Goal: Task Accomplishment & Management: Manage account settings

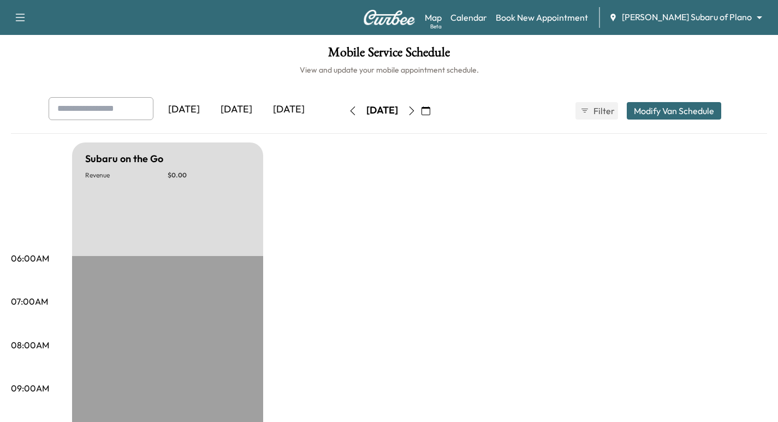
click at [694, 19] on body "Support Log Out Map Beta Calendar Book New Appointment [PERSON_NAME] Subaru of …" at bounding box center [389, 211] width 778 height 422
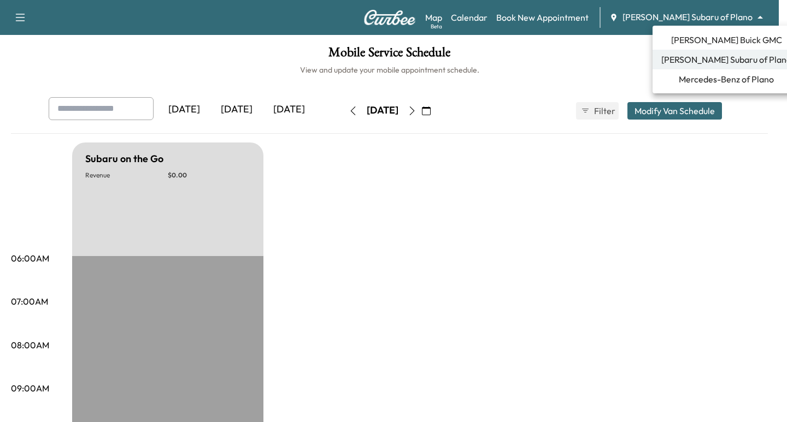
click at [716, 80] on span "Mercedes-Benz of Plano" at bounding box center [726, 79] width 95 height 13
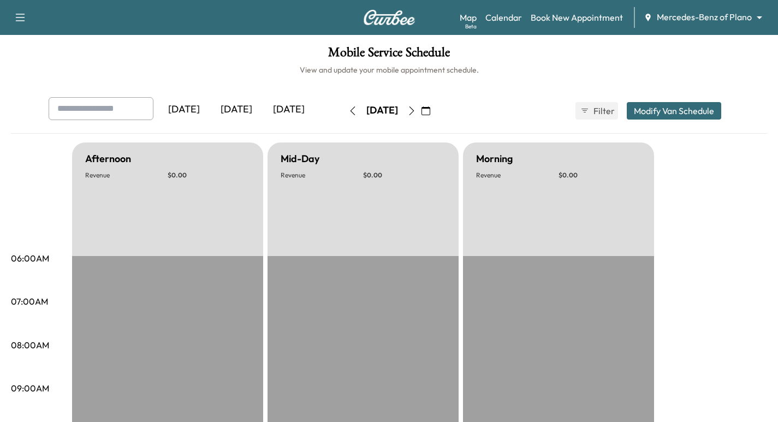
click at [117, 113] on input "text" at bounding box center [101, 108] width 105 height 23
drag, startPoint x: 110, startPoint y: 104, endPoint x: 62, endPoint y: 111, distance: 48.6
click at [13, 104] on div "**********" at bounding box center [389, 115] width 757 height 37
type input "**********"
click at [430, 111] on icon "button" at bounding box center [426, 111] width 9 height 9
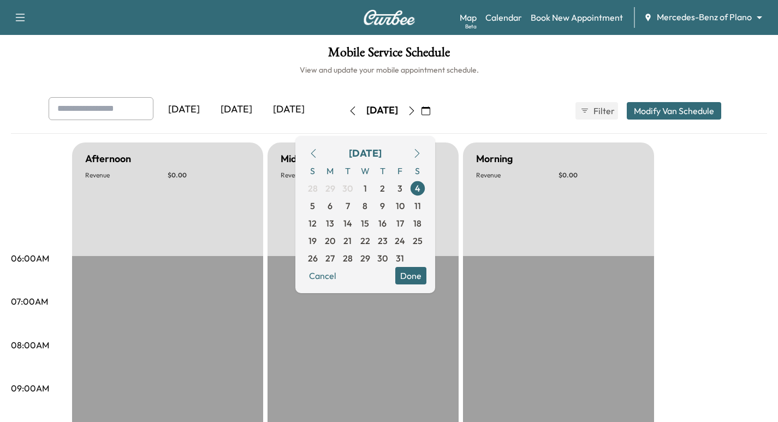
click at [409, 223] on span "17" at bounding box center [400, 223] width 17 height 17
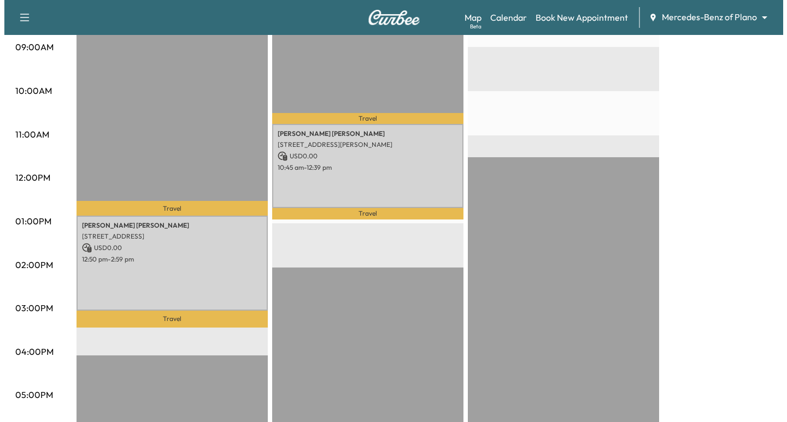
scroll to position [410, 0]
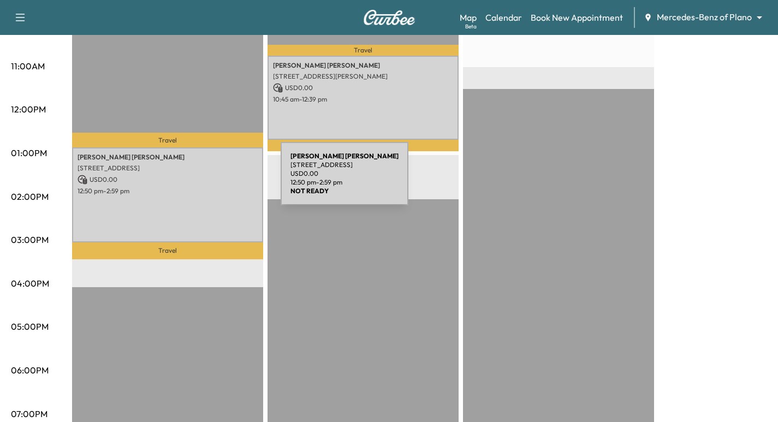
click at [199, 180] on p "USD 0.00" at bounding box center [168, 180] width 180 height 10
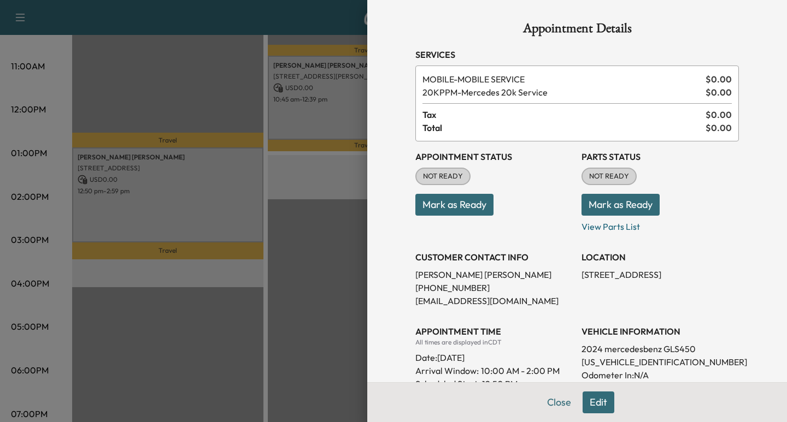
click at [582, 405] on button "Edit" at bounding box center [598, 403] width 32 height 22
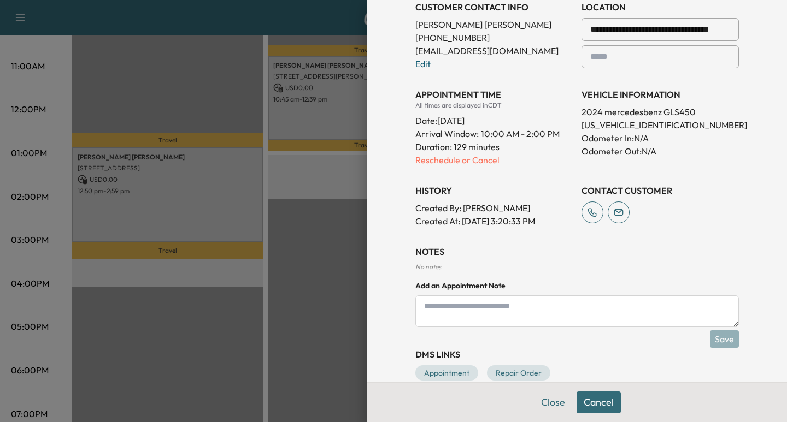
scroll to position [293, 0]
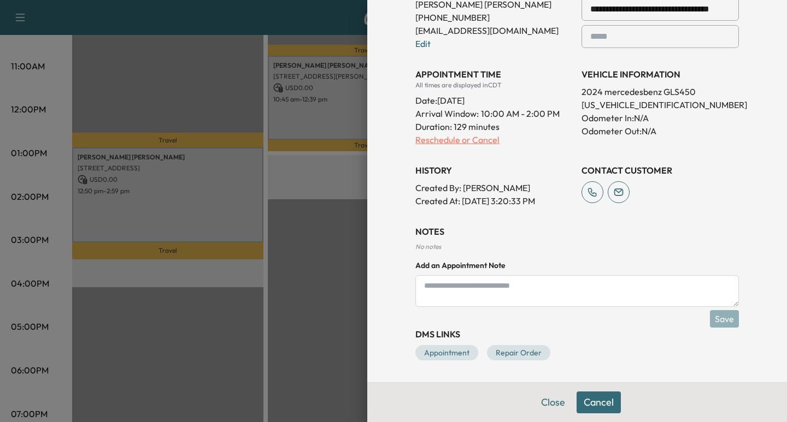
click at [471, 134] on p "Reschedule or Cancel" at bounding box center [493, 139] width 157 height 13
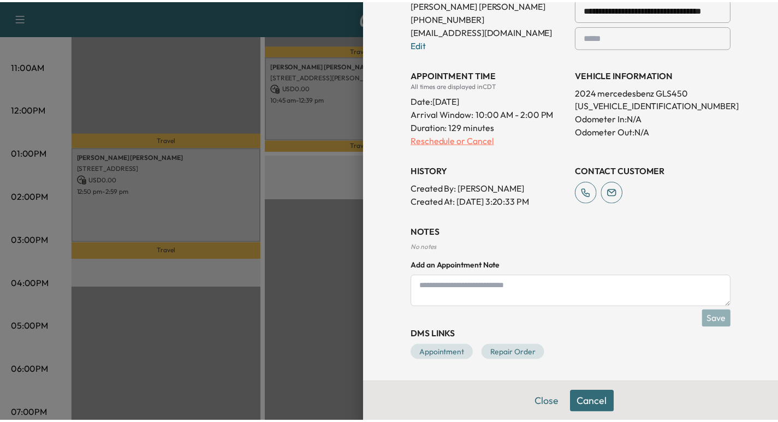
scroll to position [0, 0]
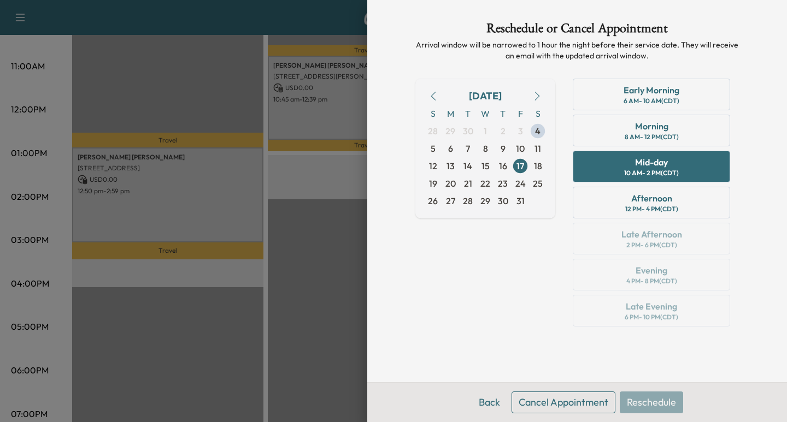
click at [572, 414] on div "Back Cancel Appointment Reschedule" at bounding box center [577, 402] width 420 height 40
click at [570, 408] on button "Cancel Appointment" at bounding box center [563, 403] width 104 height 22
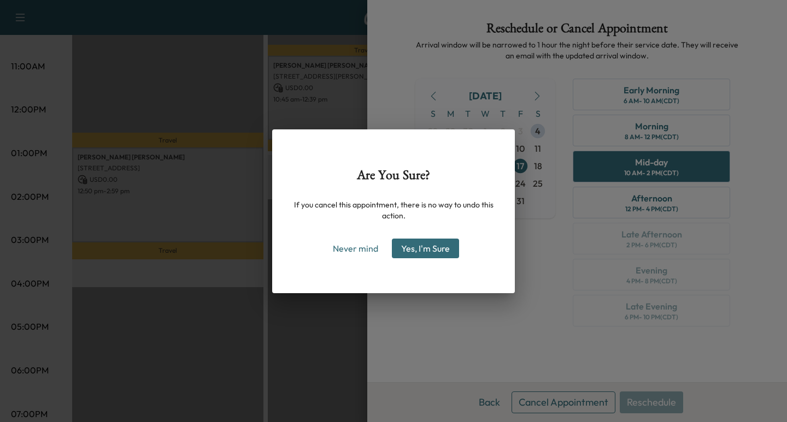
click at [427, 241] on button "Yes, I'm Sure" at bounding box center [425, 249] width 67 height 20
